Goal: Task Accomplishment & Management: Manage account settings

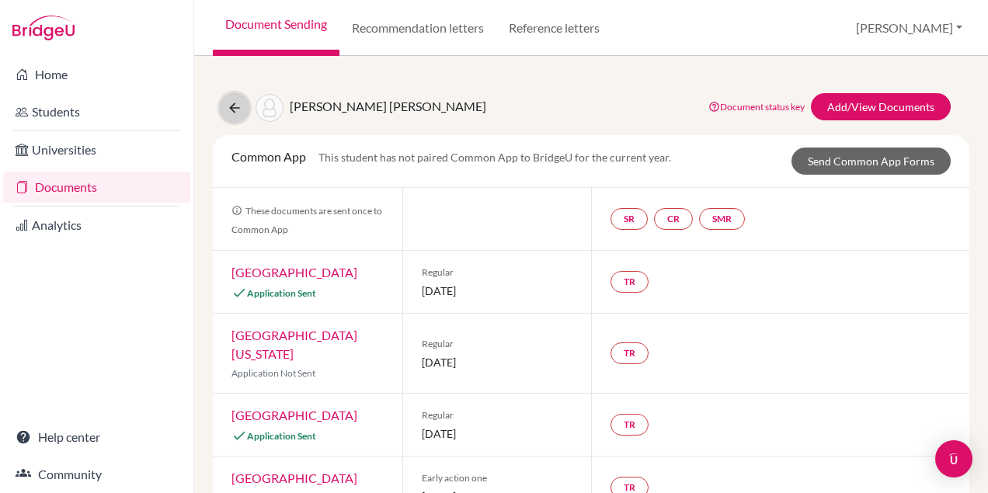
click at [235, 101] on icon at bounding box center [235, 108] width 16 height 16
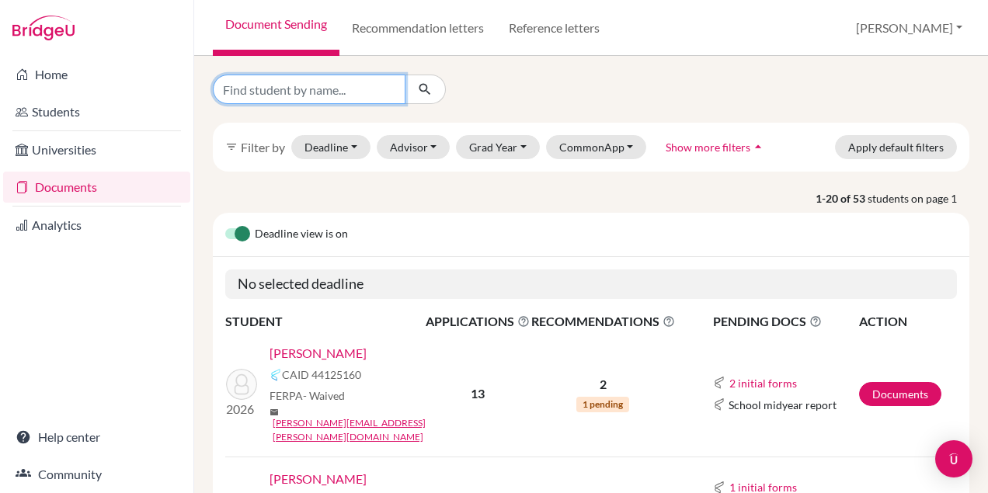
click at [309, 96] on input "Find student by name..." at bounding box center [309, 90] width 193 height 30
type input "ed"
click button "submit" at bounding box center [425, 90] width 41 height 30
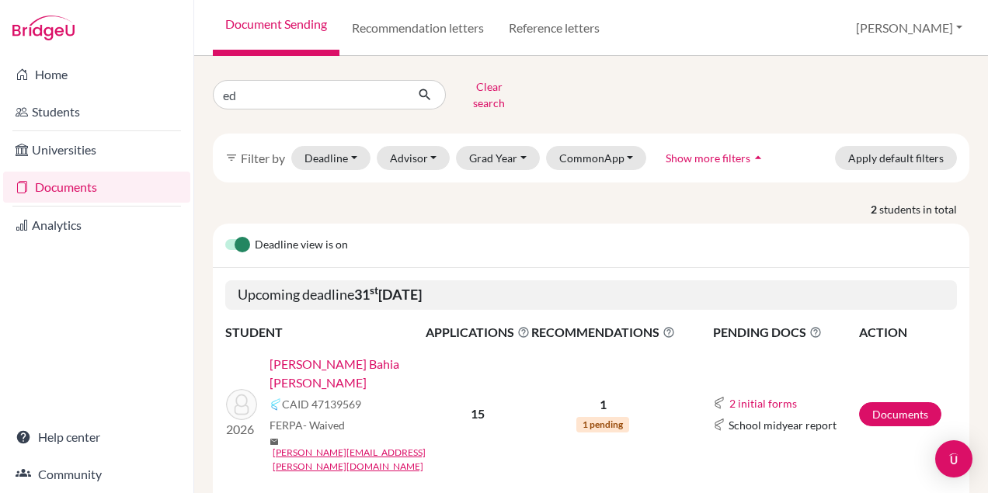
click at [327, 357] on link "[PERSON_NAME] Bahia [PERSON_NAME]" at bounding box center [353, 373] width 166 height 37
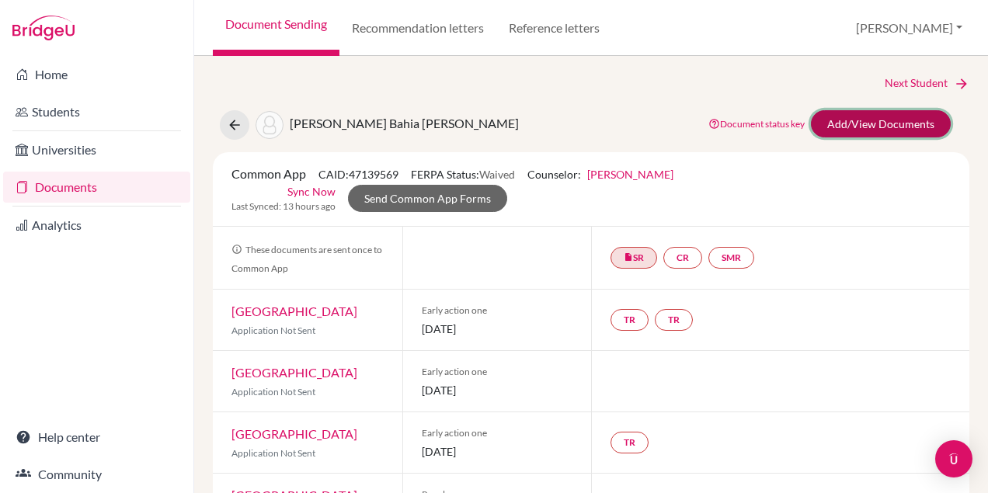
click at [843, 126] on link "Add/View Documents" at bounding box center [881, 123] width 140 height 27
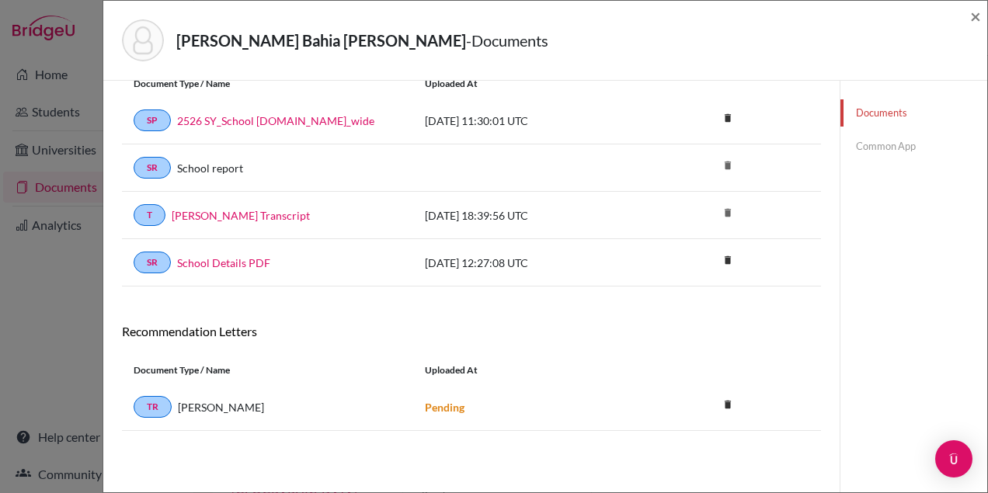
scroll to position [51, 0]
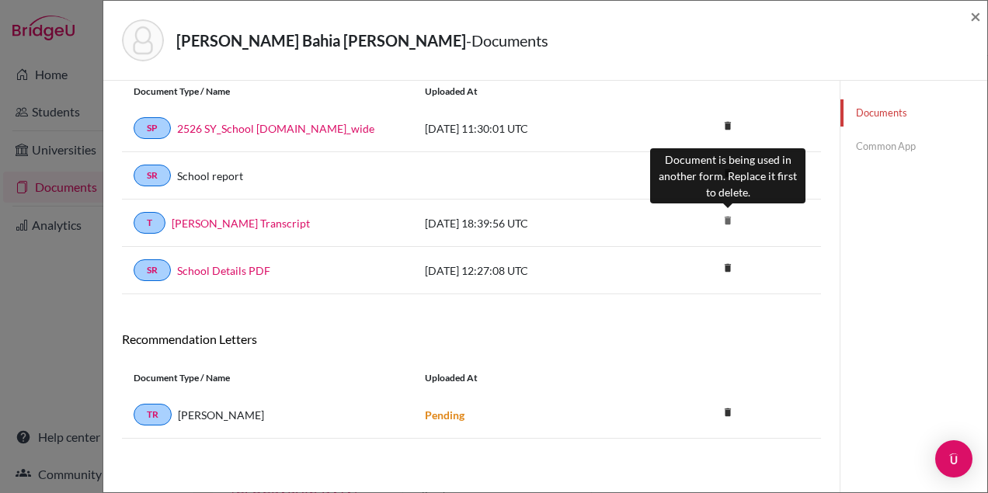
click at [738, 217] on icon "delete" at bounding box center [727, 220] width 23 height 23
click at [723, 217] on icon "delete" at bounding box center [727, 220] width 23 height 23
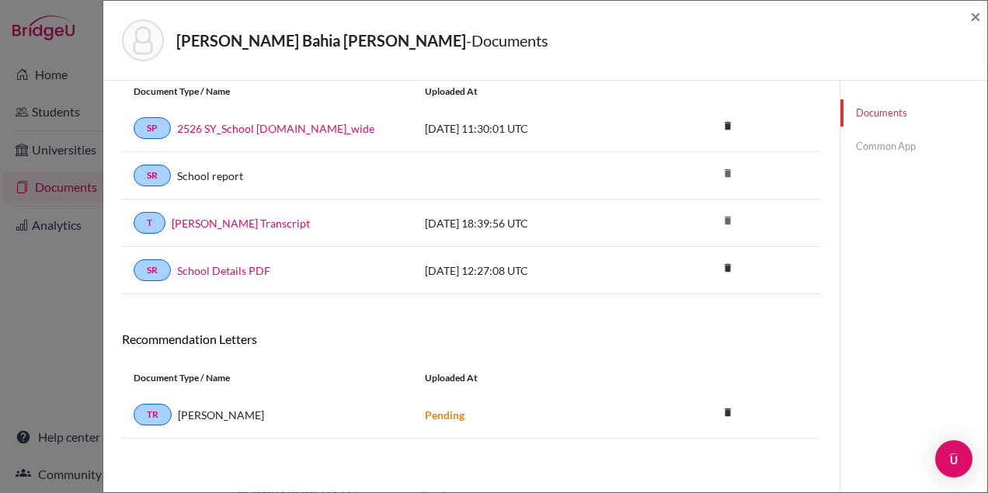
scroll to position [82, 0]
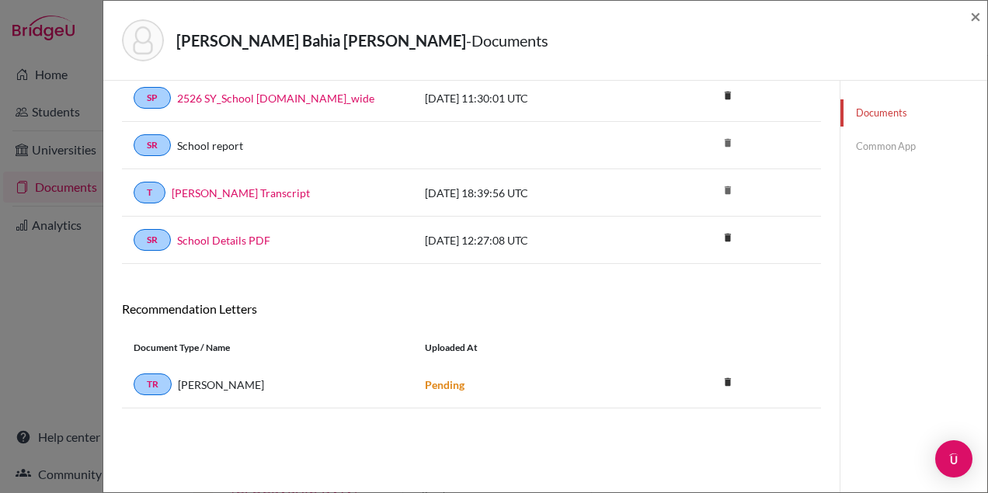
click at [873, 148] on link "Common App" at bounding box center [913, 146] width 147 height 27
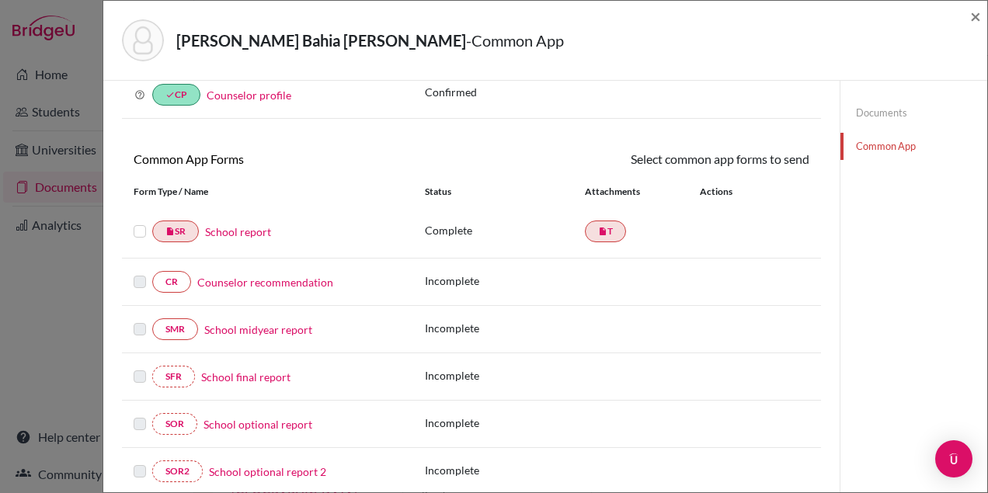
click at [133, 234] on div "insert_drive_file SR School report" at bounding box center [267, 232] width 291 height 22
click at [141, 222] on label at bounding box center [140, 222] width 12 height 0
click at [0, 0] on input "checkbox" at bounding box center [0, 0] width 0 height 0
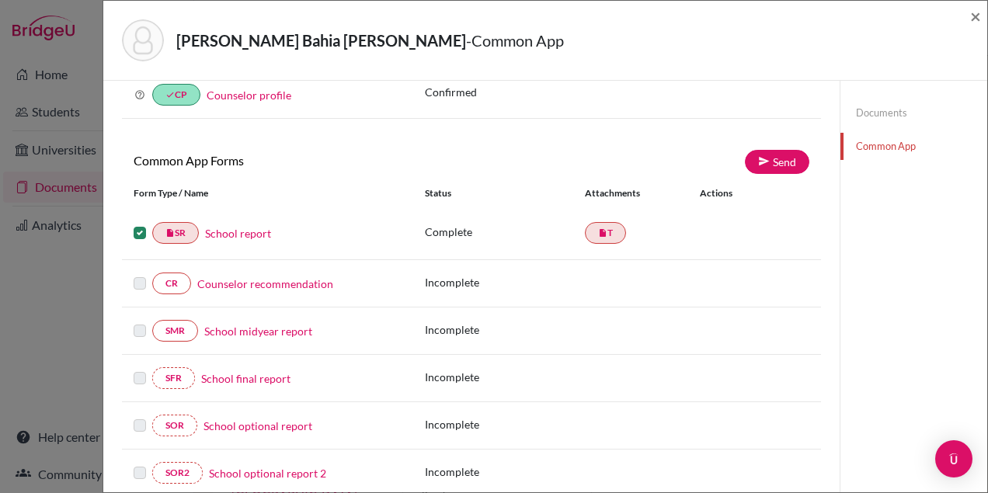
click at [141, 224] on label at bounding box center [140, 224] width 12 height 0
click at [0, 0] on input "checkbox" at bounding box center [0, 0] width 0 height 0
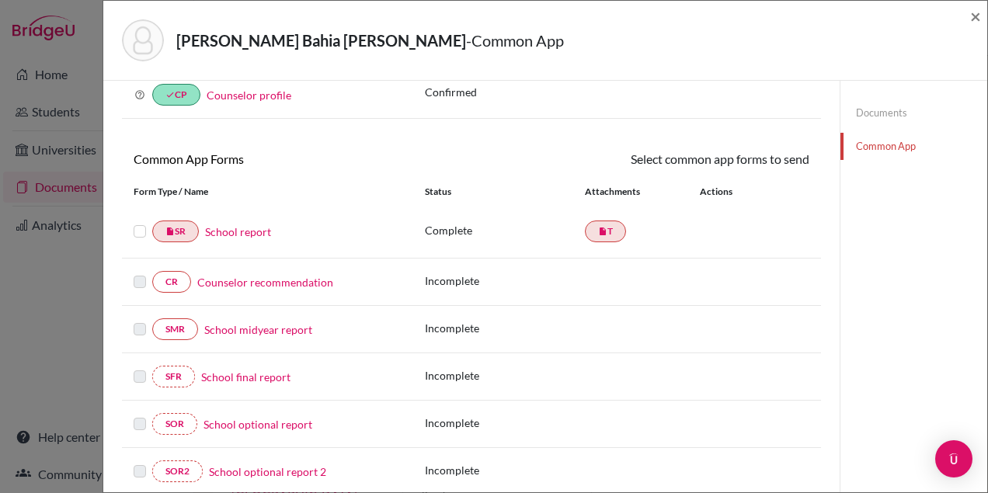
click at [241, 229] on link "School report" at bounding box center [238, 232] width 66 height 16
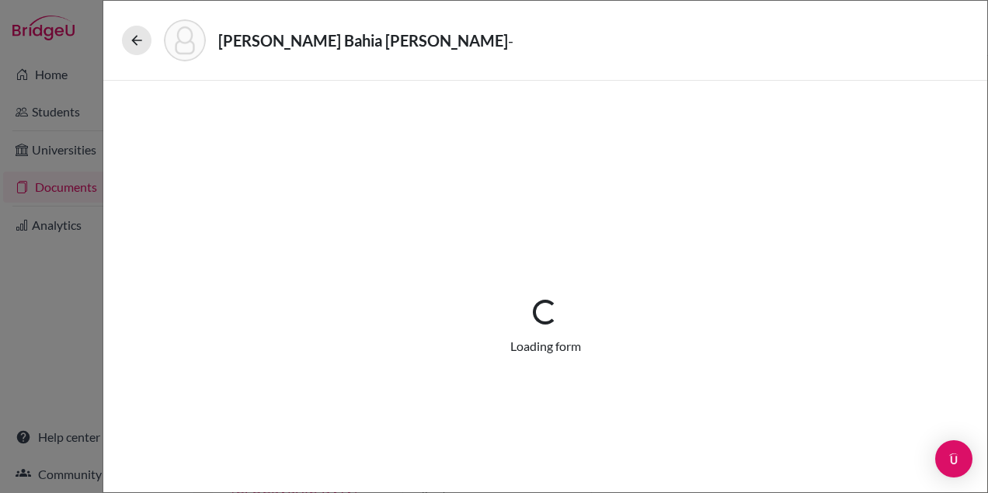
select select "1"
select select "656791"
select select "0"
select select "1"
select select "0"
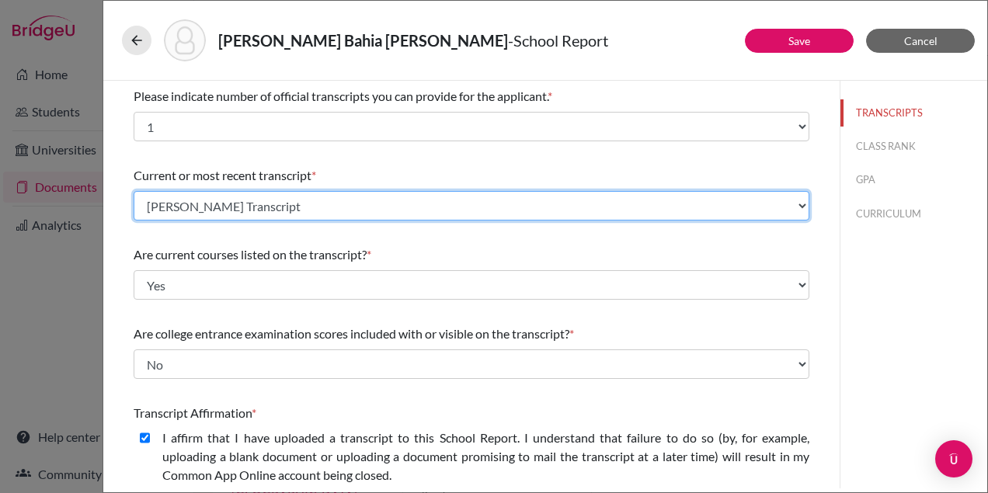
click at [408, 207] on select "Select existing document or upload a new one Pinto, Eduarda_Initial Transcript …" at bounding box center [472, 206] width 676 height 30
select select "1337"
click at [134, 191] on select "Select existing document or upload a new one Pinto, Eduarda_Initial Transcript …" at bounding box center [472, 206] width 676 height 30
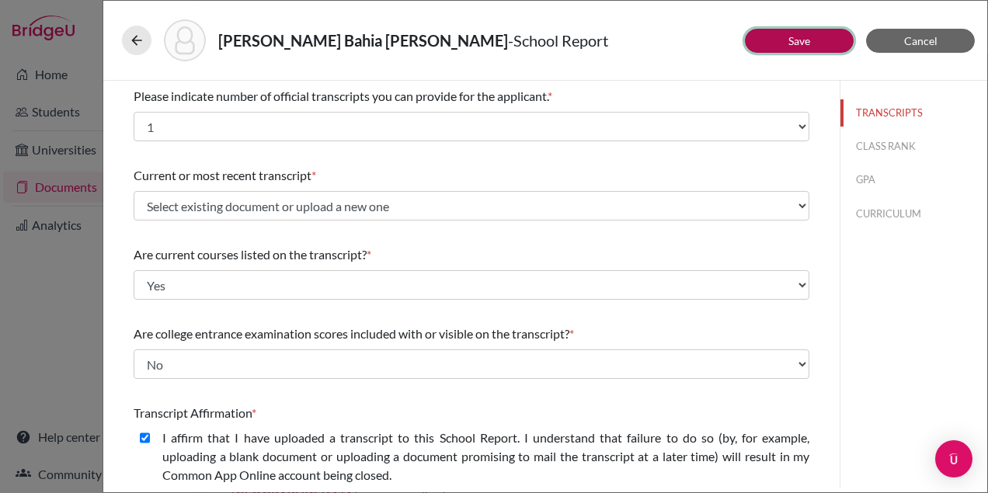
click at [773, 47] on button "Save" at bounding box center [799, 41] width 109 height 24
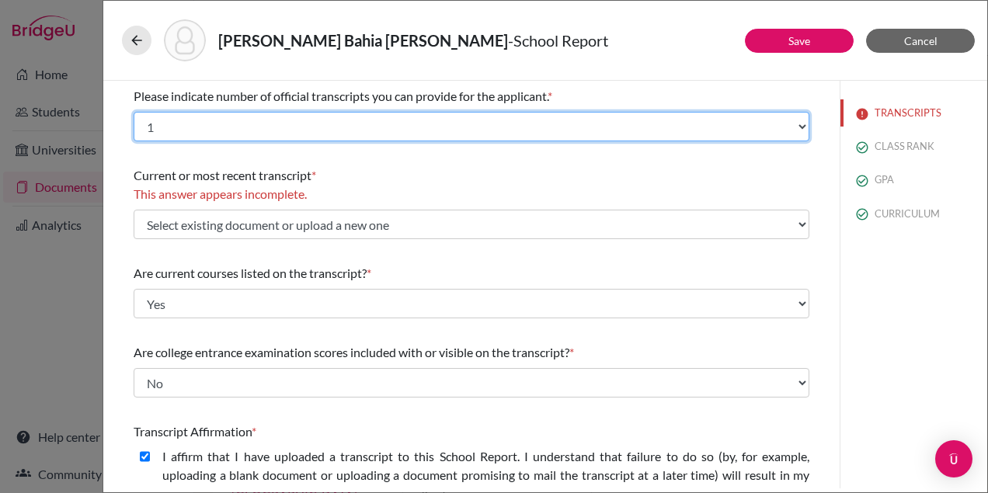
click at [514, 129] on select "Select... 1 2 3 4" at bounding box center [472, 127] width 676 height 30
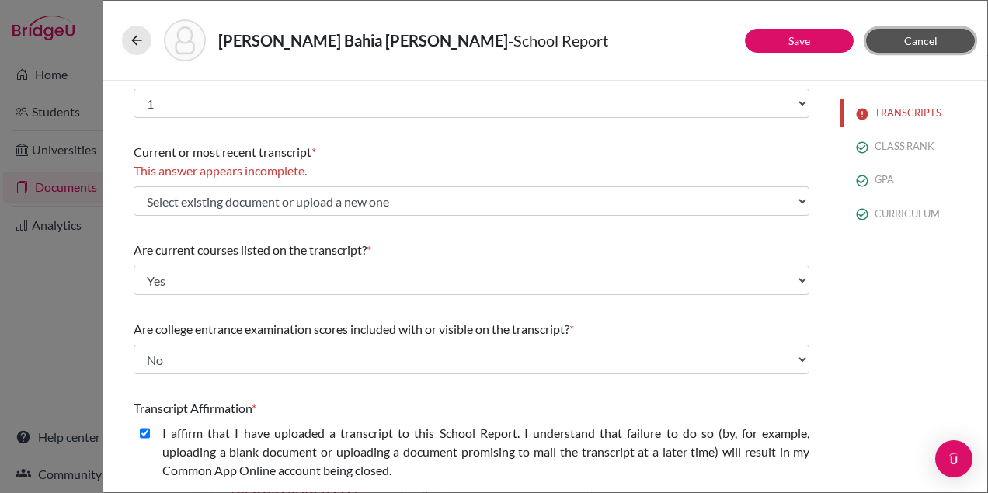
click at [920, 47] on button "Cancel" at bounding box center [920, 41] width 109 height 24
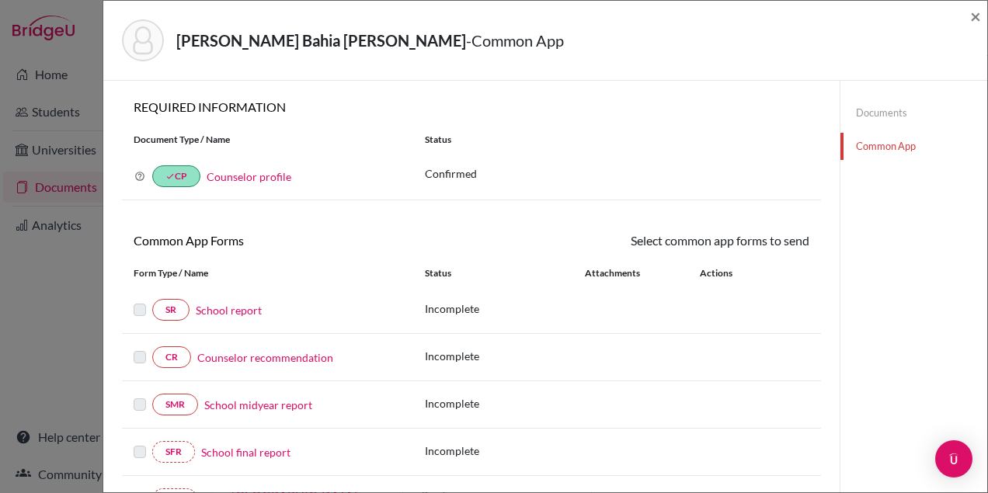
click at [873, 114] on link "Documents" at bounding box center [913, 112] width 147 height 27
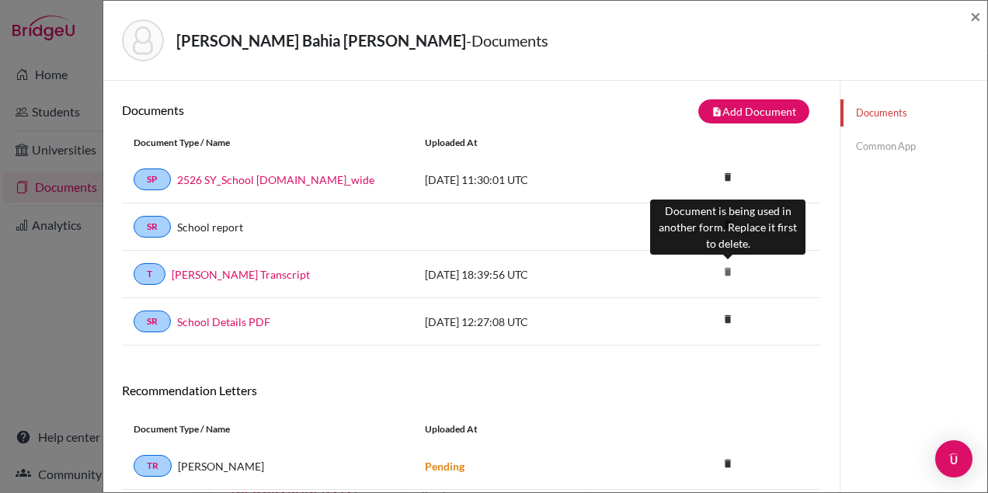
click at [726, 275] on icon "delete" at bounding box center [727, 271] width 23 height 23
click at [730, 273] on icon "delete" at bounding box center [727, 271] width 23 height 23
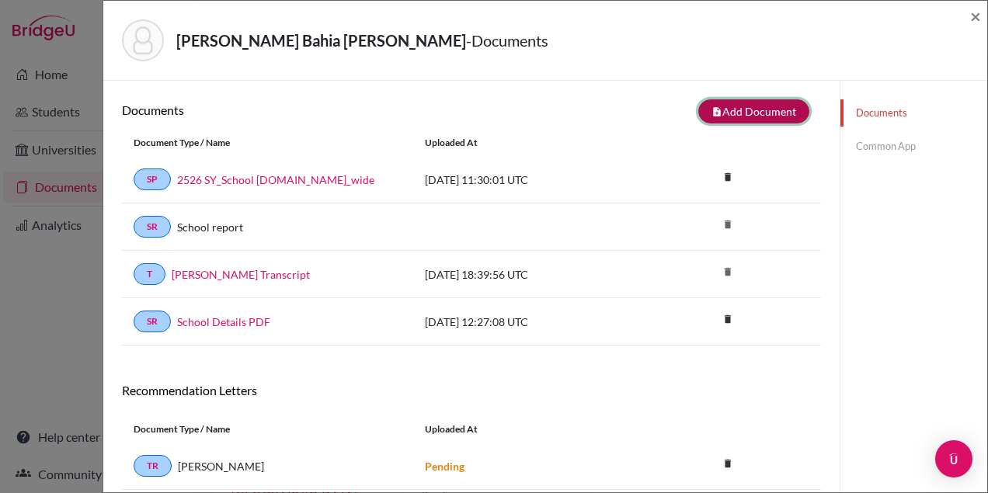
click at [753, 110] on button "note_add Add Document" at bounding box center [753, 111] width 111 height 24
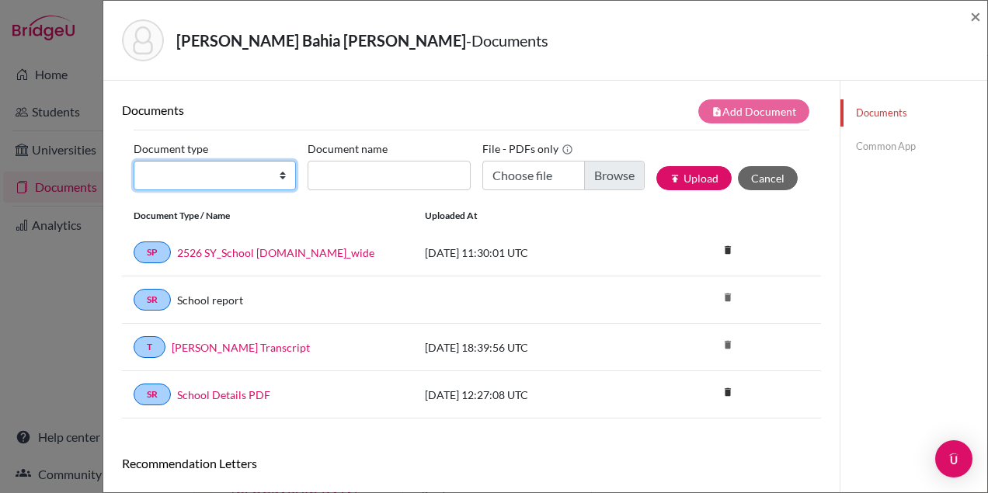
click at [263, 172] on select "Change explanation for Common App reports Counselor recommendation Internationa…" at bounding box center [215, 176] width 162 height 30
select select "2"
click at [134, 161] on select "Change explanation for Common App reports Counselor recommendation Internationa…" at bounding box center [215, 176] width 162 height 30
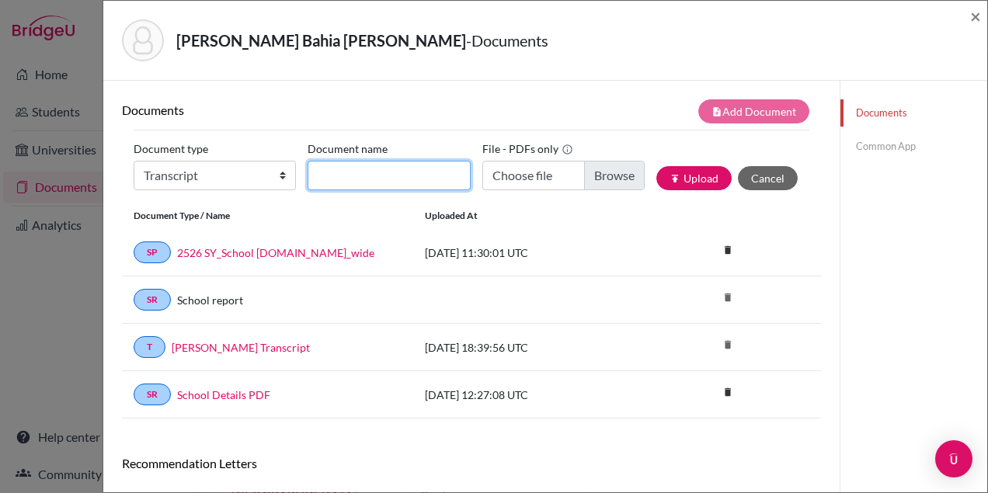
click at [377, 179] on input "Document name" at bounding box center [389, 176] width 162 height 30
paste input "Eduarda Bahia Alves Pinto.pdf"
type input "Eduarda Bahia Alves Pinto_Initial Transcript"
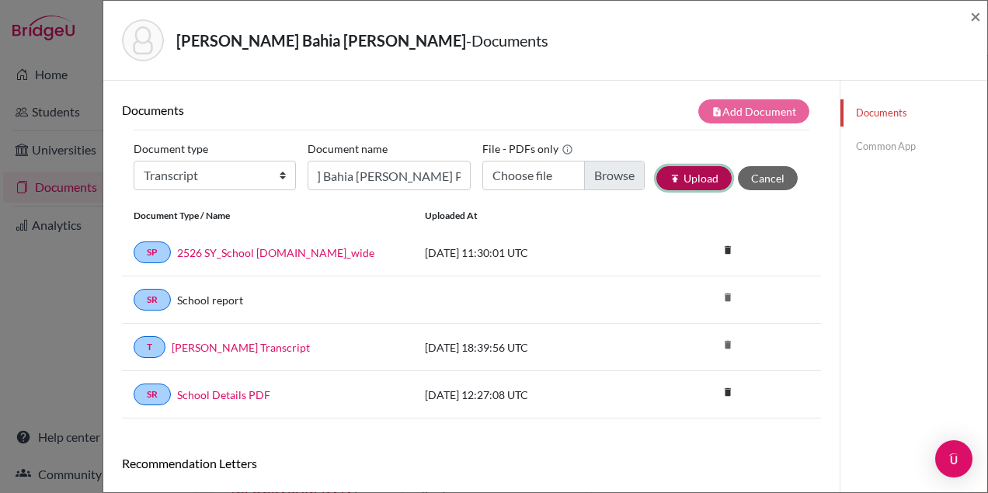
click at [695, 179] on button "publish Upload" at bounding box center [693, 178] width 75 height 24
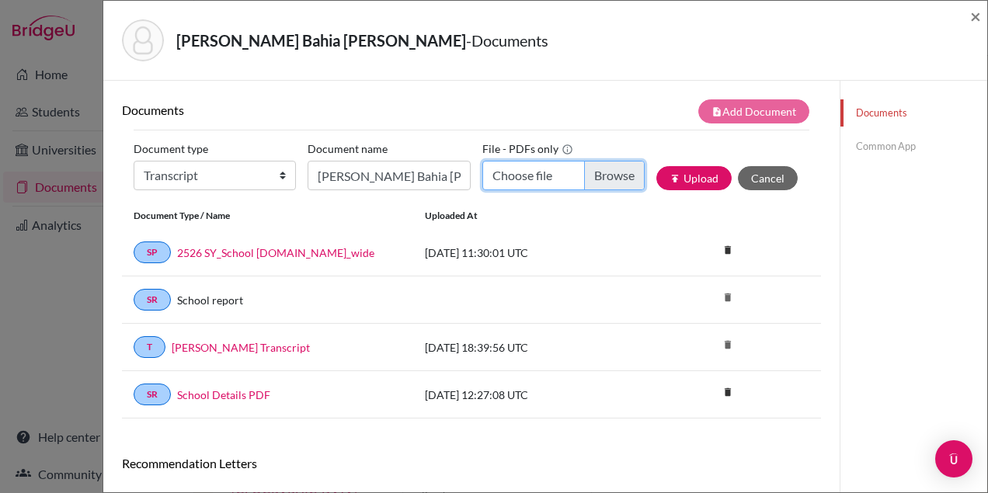
click at [617, 176] on input "Choose file" at bounding box center [563, 176] width 162 height 30
type input "C:\fakepath\Eduarda Bahia Alves Pinto.pdf"
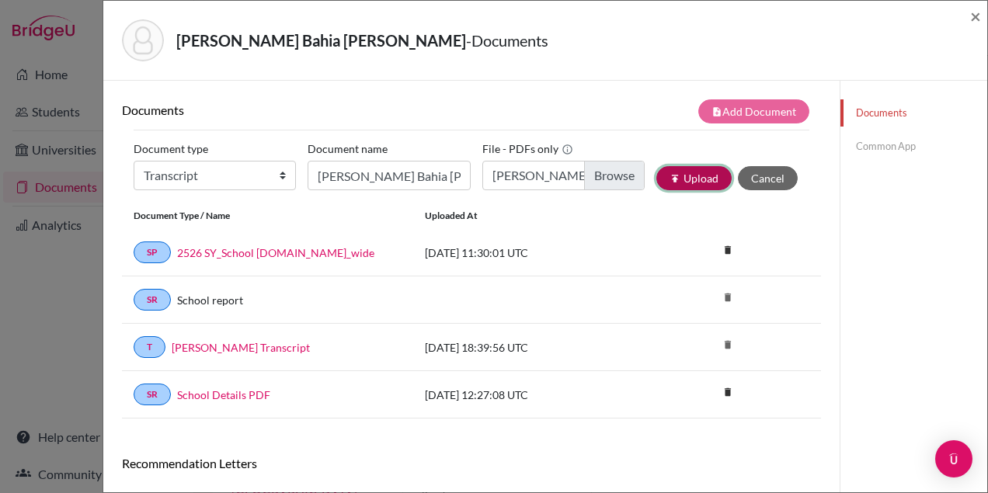
click at [708, 180] on button "publish Upload" at bounding box center [693, 178] width 75 height 24
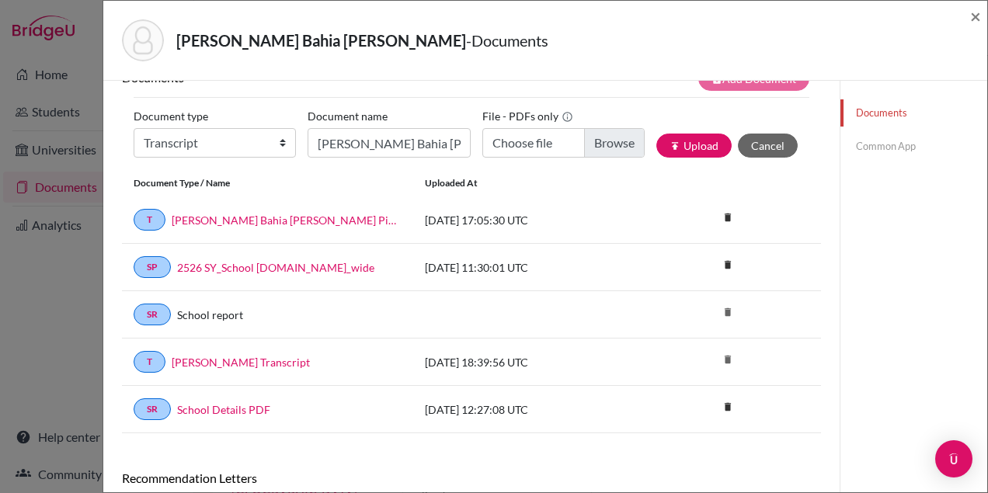
scroll to position [38, 0]
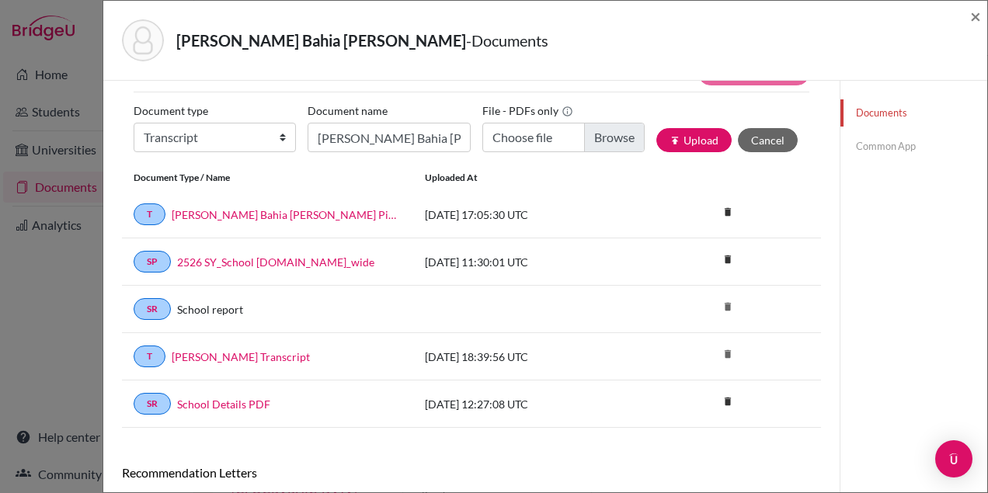
click at [745, 354] on div "delete" at bounding box center [762, 356] width 117 height 19
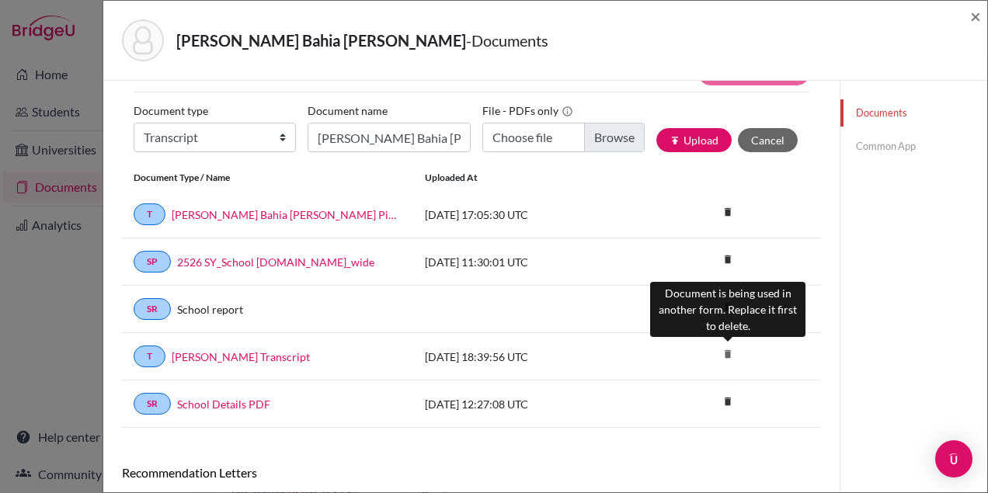
click at [728, 353] on icon "delete" at bounding box center [727, 354] width 23 height 23
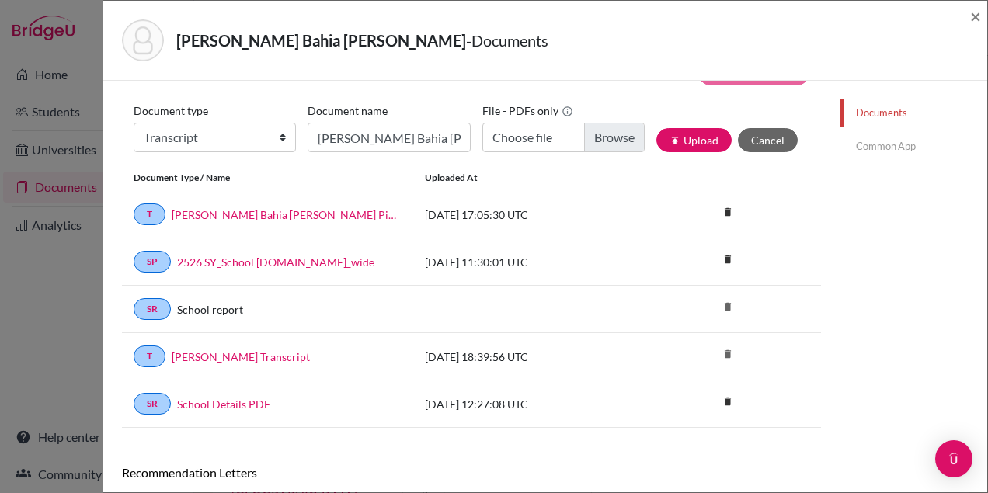
click at [870, 145] on link "Common App" at bounding box center [913, 146] width 147 height 27
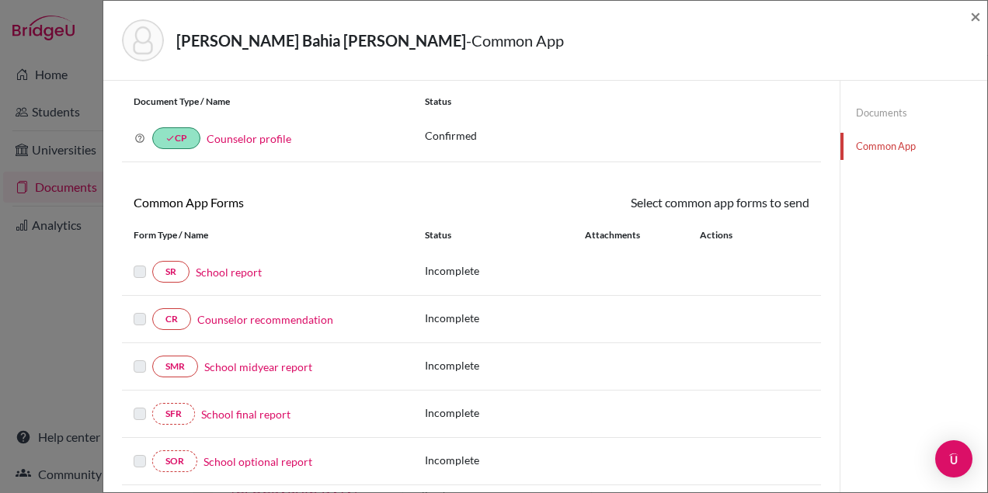
click at [241, 267] on link "School report" at bounding box center [229, 272] width 66 height 16
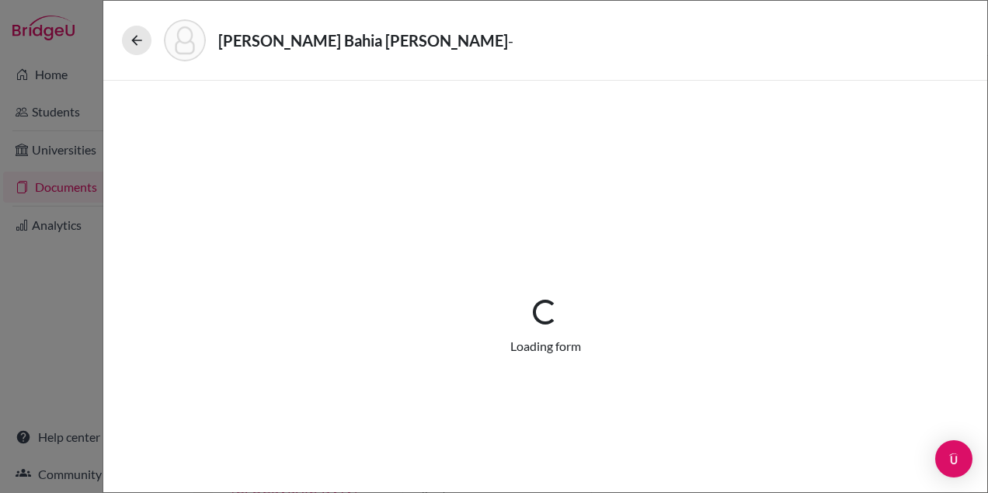
select select "1"
select select "0"
select select "1"
select select "0"
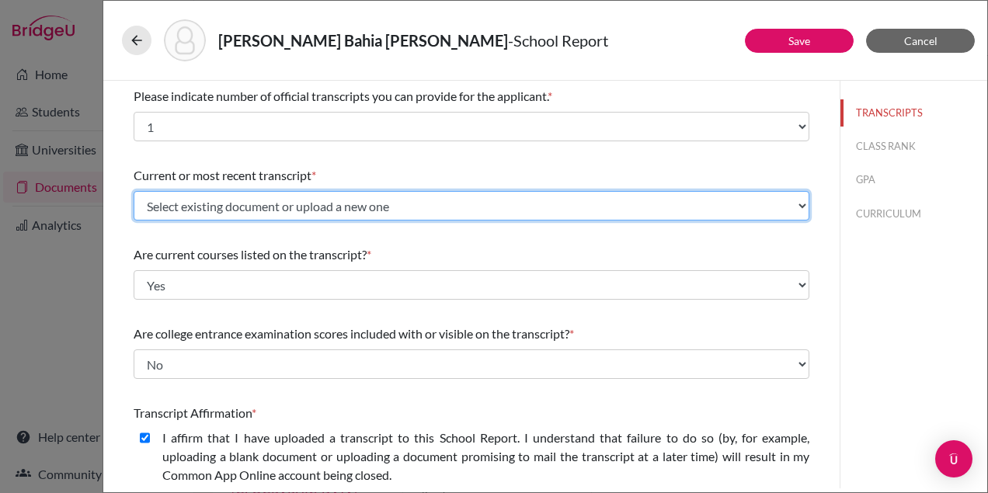
click at [299, 207] on select "Select existing document or upload a new one Pinto, Eduarda_Initial Transcript …" at bounding box center [472, 206] width 676 height 30
select select "657264"
click at [134, 191] on select "Select existing document or upload a new one Pinto, Eduarda_Initial Transcript …" at bounding box center [472, 206] width 676 height 30
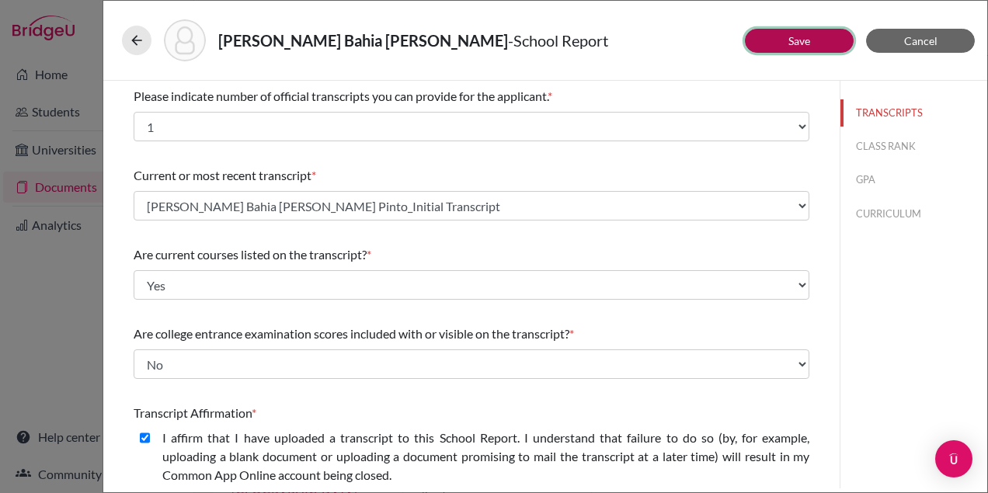
click at [784, 47] on button "Save" at bounding box center [799, 41] width 109 height 24
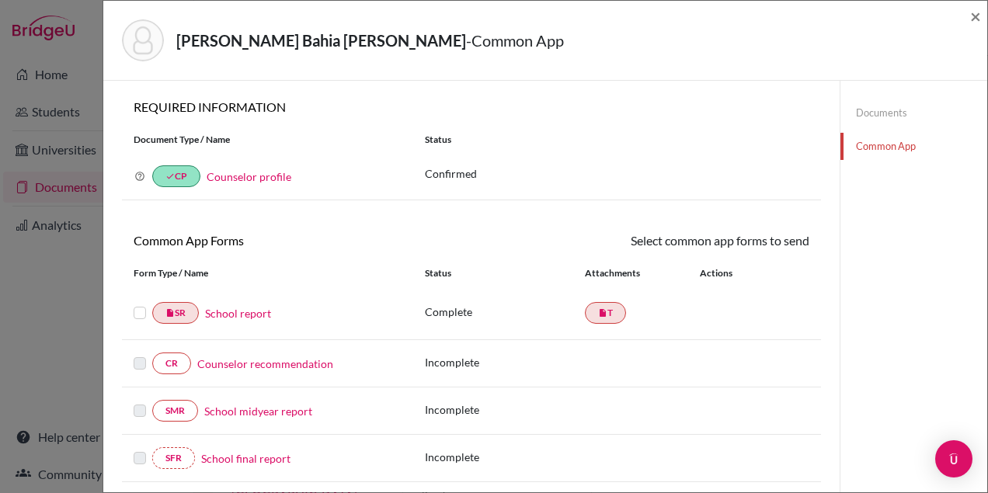
click at [880, 104] on link "Documents" at bounding box center [913, 112] width 147 height 27
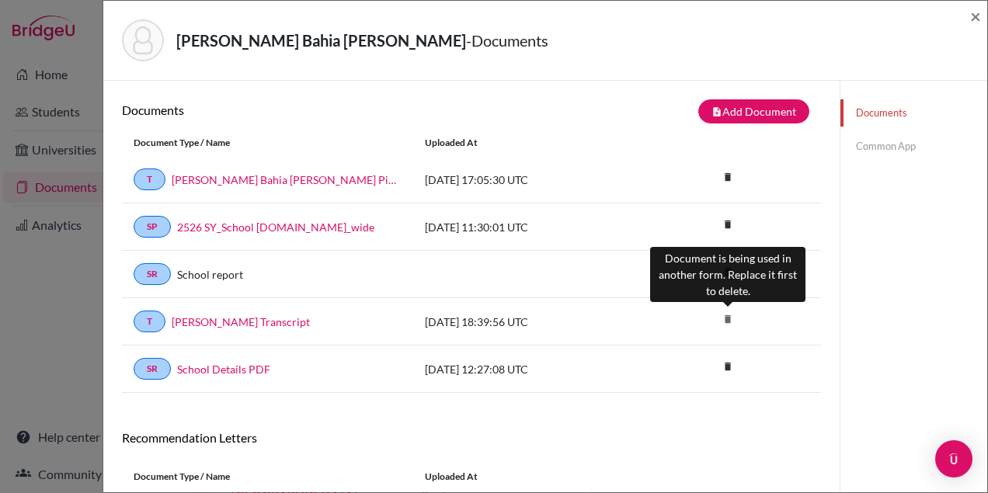
click at [725, 318] on icon "delete" at bounding box center [727, 319] width 23 height 23
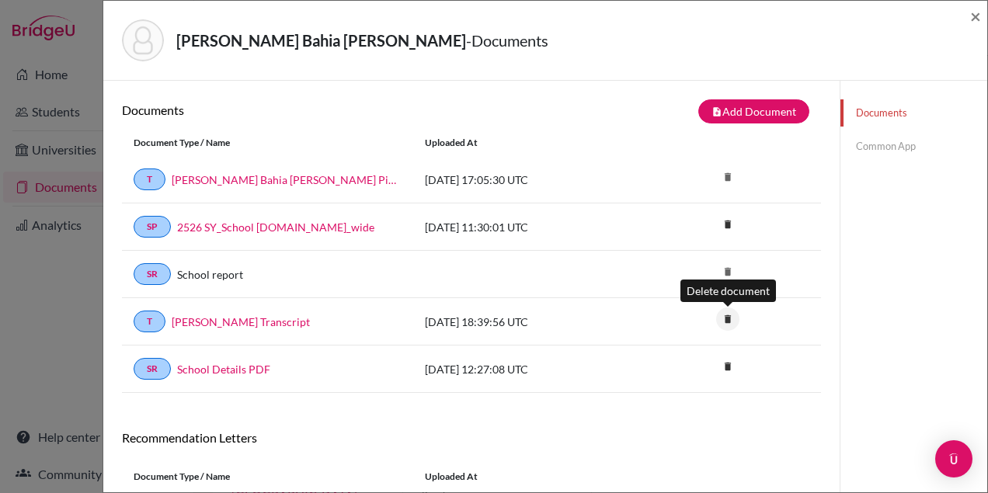
click at [724, 321] on icon "delete" at bounding box center [727, 319] width 23 height 23
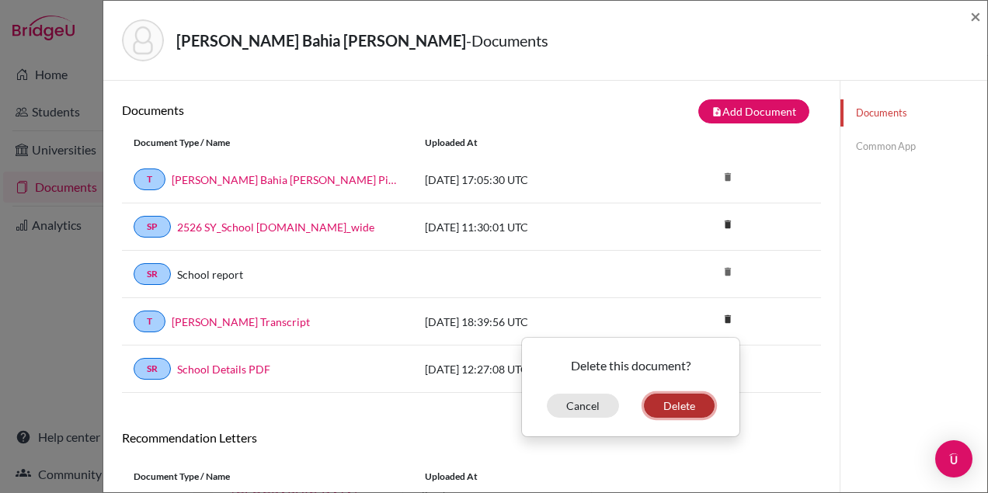
click at [674, 400] on button "Delete" at bounding box center [679, 406] width 71 height 24
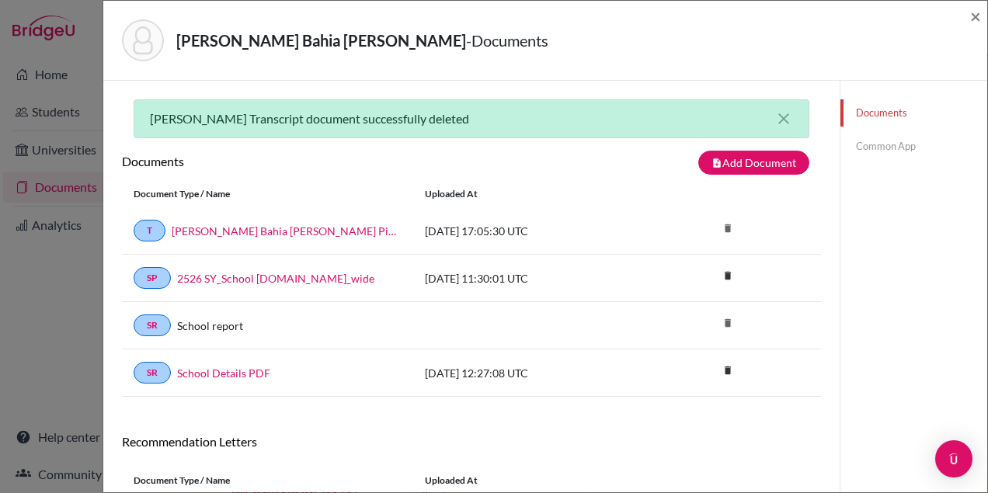
click at [908, 144] on link "Common App" at bounding box center [913, 146] width 147 height 27
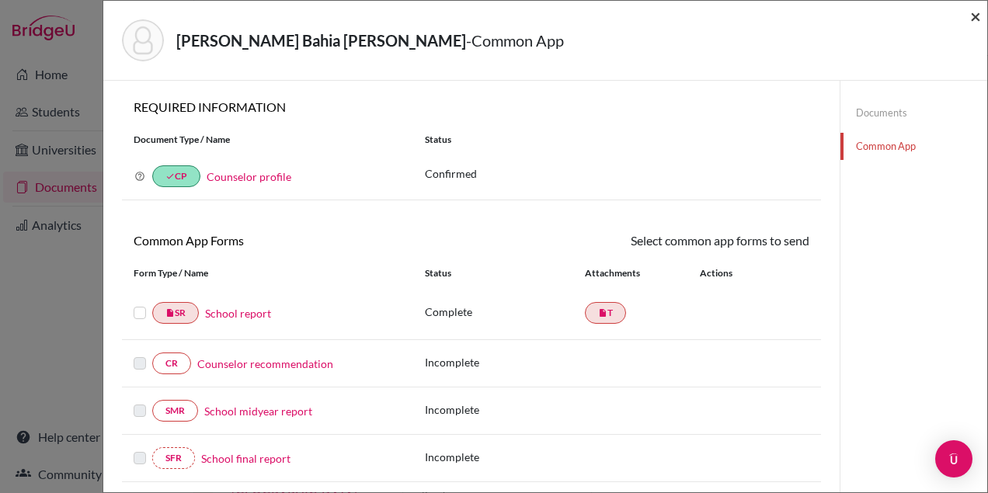
click at [979, 19] on span "×" at bounding box center [975, 16] width 11 height 23
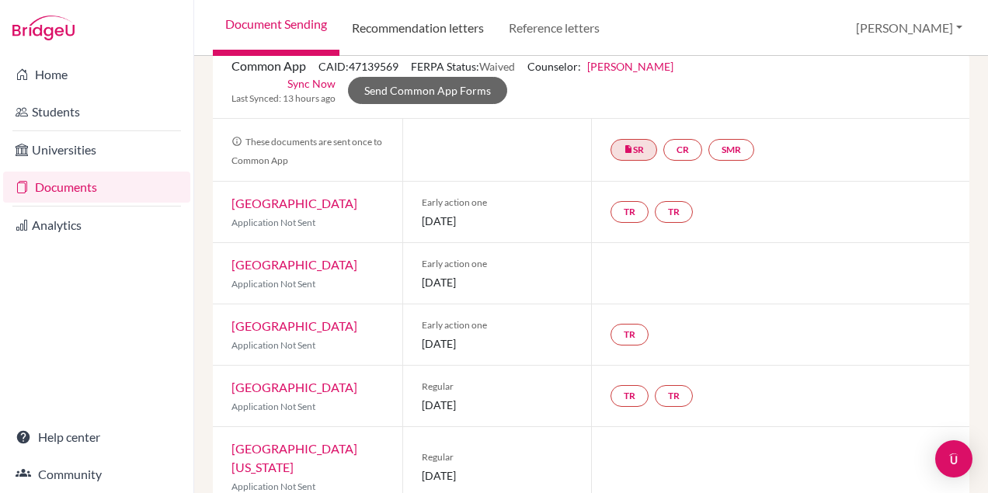
scroll to position [110, 0]
